Goal: Transaction & Acquisition: Purchase product/service

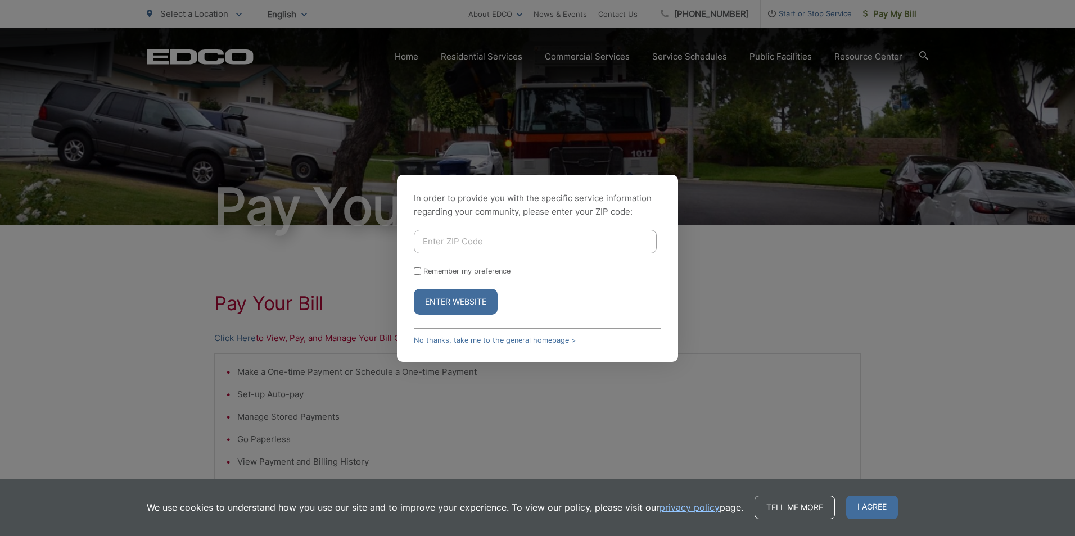
click at [490, 238] on input "Enter ZIP Code" at bounding box center [535, 242] width 243 height 24
type input "91945"
click at [414, 289] on button "Enter Website" at bounding box center [456, 302] width 84 height 26
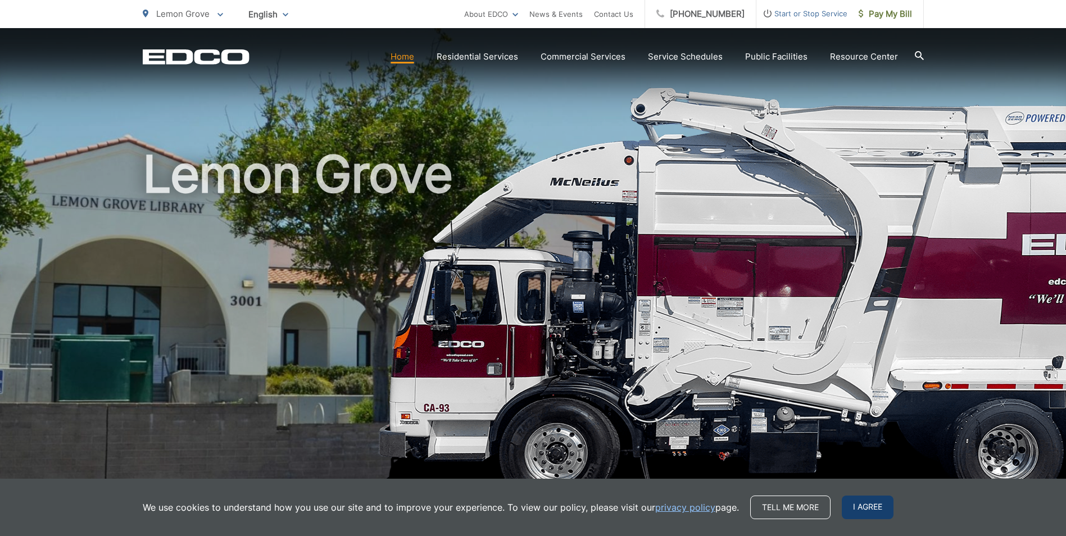
click at [855, 512] on span "I agree" at bounding box center [868, 508] width 52 height 24
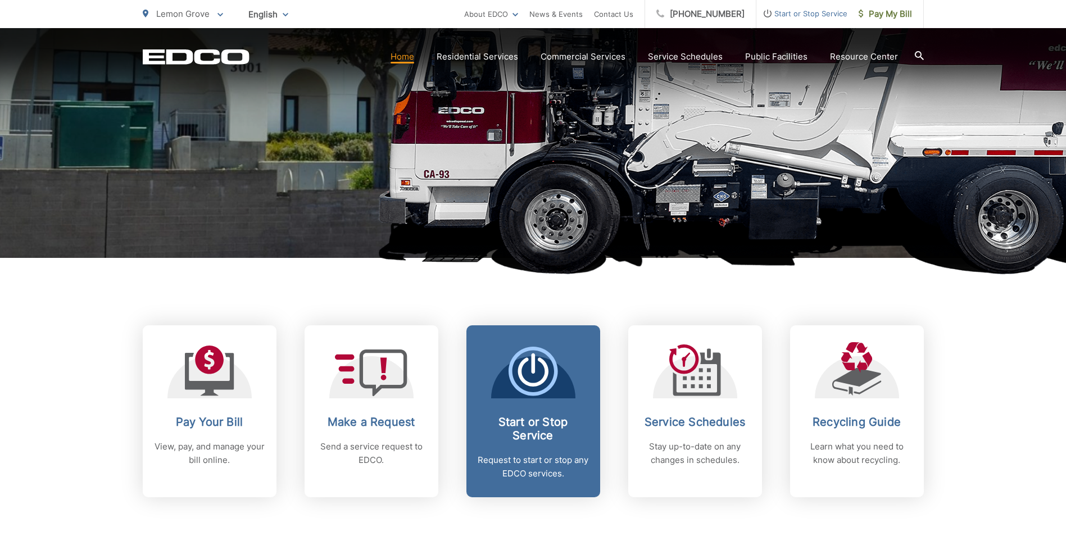
scroll to position [337, 0]
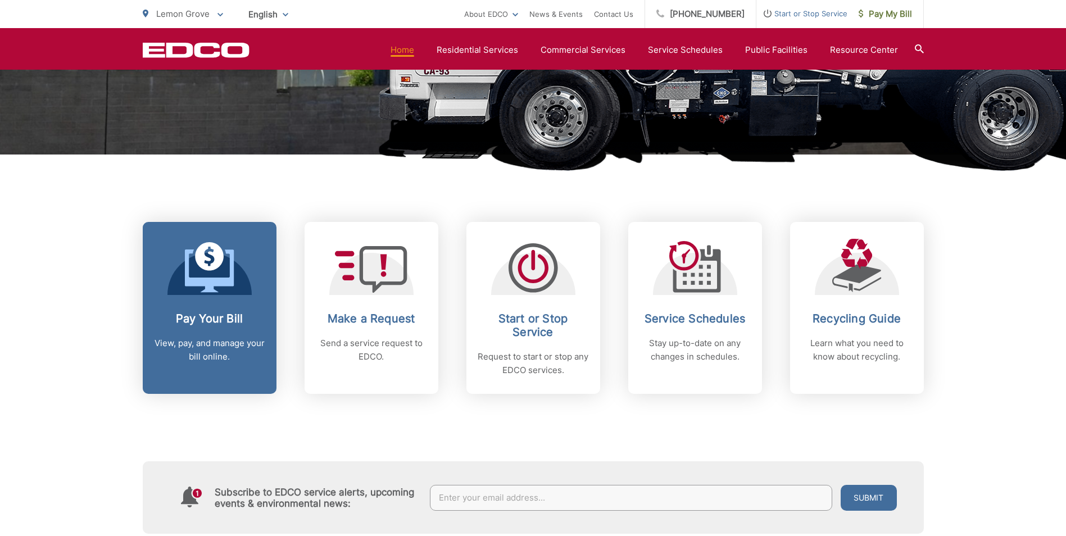
click at [223, 358] on p "View, pay, and manage your bill online." at bounding box center [209, 350] width 111 height 27
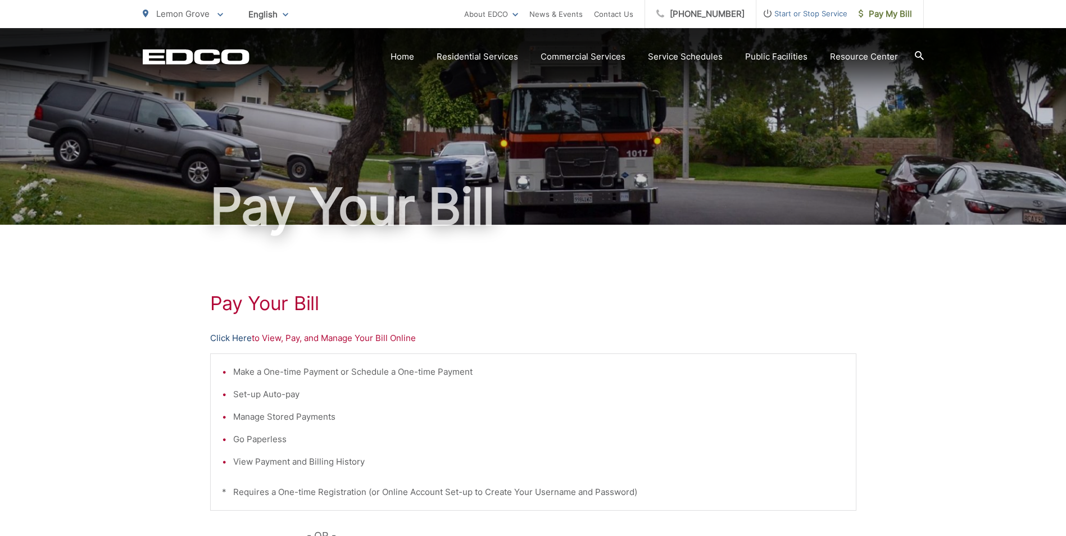
click at [239, 341] on link "Click Here" at bounding box center [231, 338] width 42 height 13
